Goal: Information Seeking & Learning: Learn about a topic

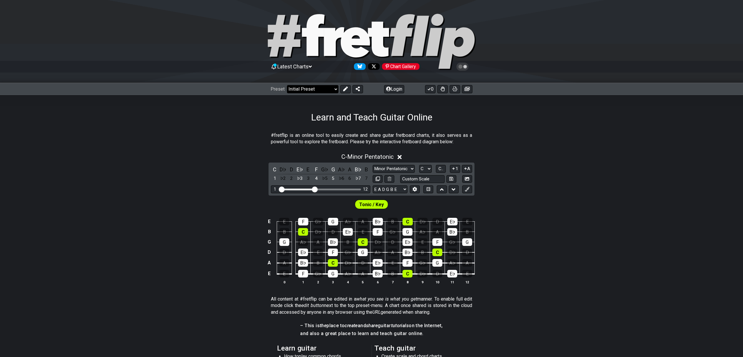
click at [334, 90] on select "Welcome to #fretflip! Initial Preset Custom Preset Minor Pentatonic Major Penta…" at bounding box center [312, 89] width 51 height 8
click at [287, 85] on select "Welcome to #fretflip! Initial Preset Custom Preset Minor Pentatonic Major Penta…" at bounding box center [312, 89] width 51 height 8
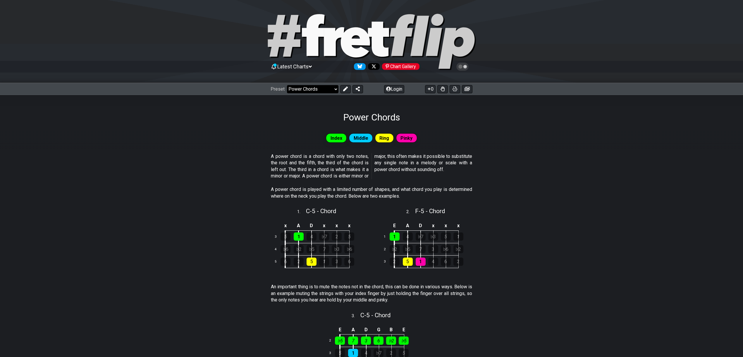
click at [332, 90] on select "Welcome to #fretflip! Initial Preset Custom Preset Minor Pentatonic Major Penta…" at bounding box center [312, 89] width 51 height 8
click at [287, 85] on select "Welcome to #fretflip! Initial Preset Custom Preset Minor Pentatonic Major Penta…" at bounding box center [312, 89] width 51 height 8
select select "/shell-voicings"
